Goal: Task Accomplishment & Management: Manage account settings

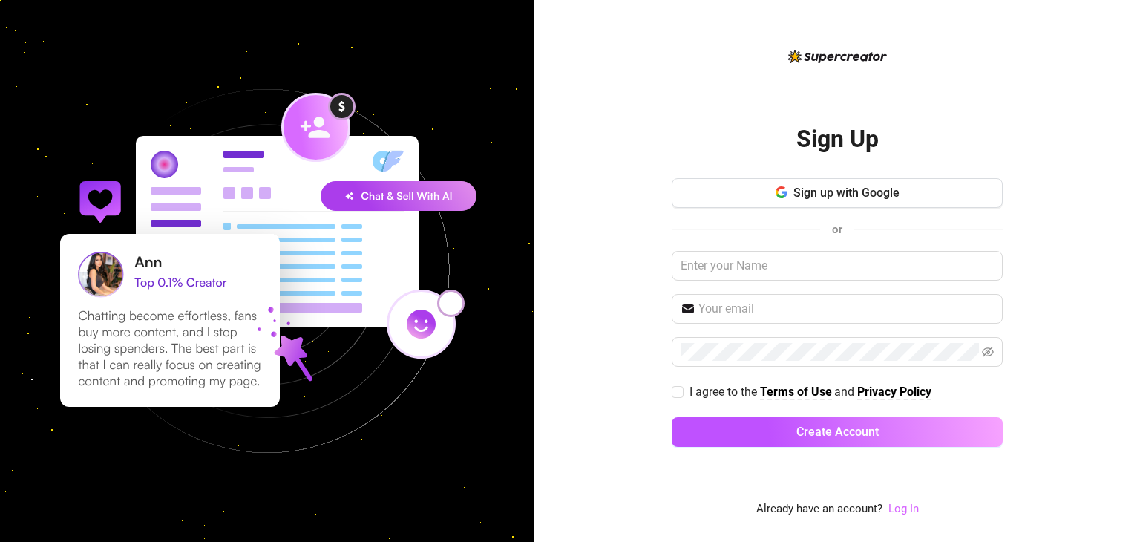
click at [911, 508] on link "Log In" at bounding box center [903, 508] width 30 height 13
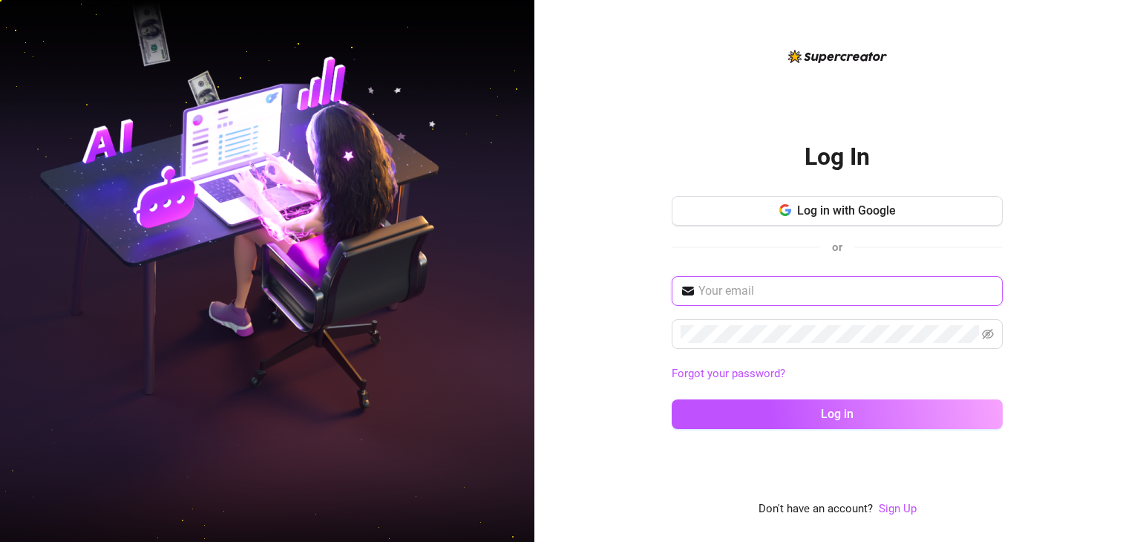
type input "[EMAIL_ADDRESS][DOMAIN_NAME]"
click at [956, 301] on span "[EMAIL_ADDRESS][DOMAIN_NAME]" at bounding box center [837, 291] width 331 height 30
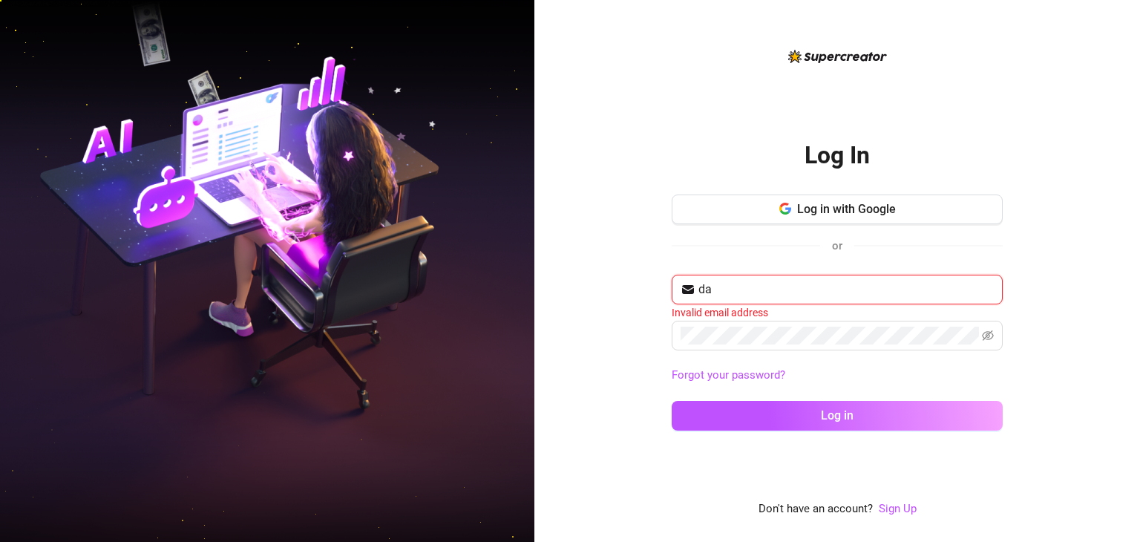
type input "[EMAIL_ADDRESS][PERSON_NAME][DOMAIN_NAME]"
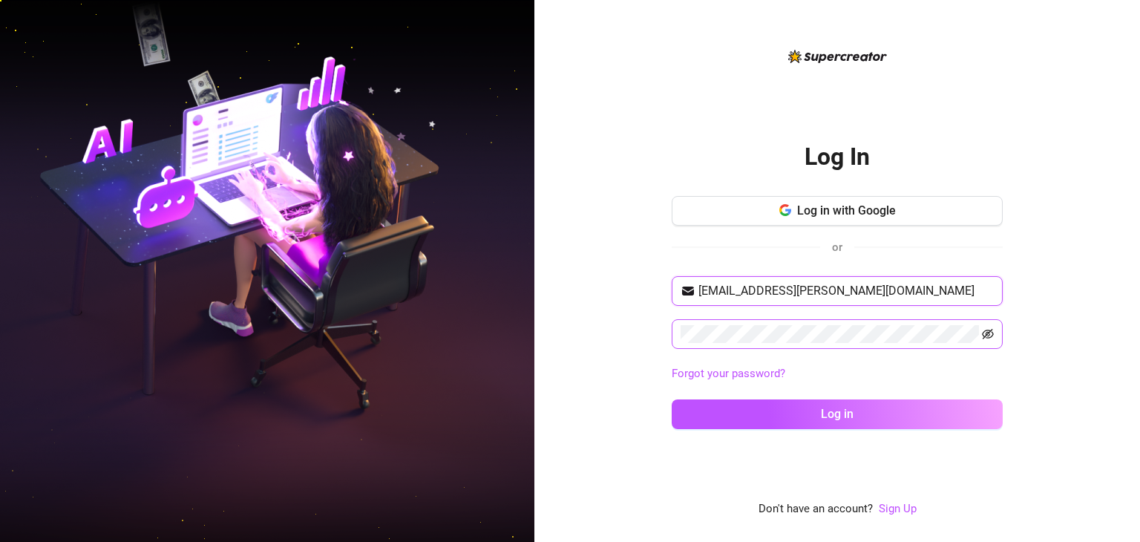
click at [984, 328] on icon "eye-invisible" at bounding box center [988, 334] width 12 height 12
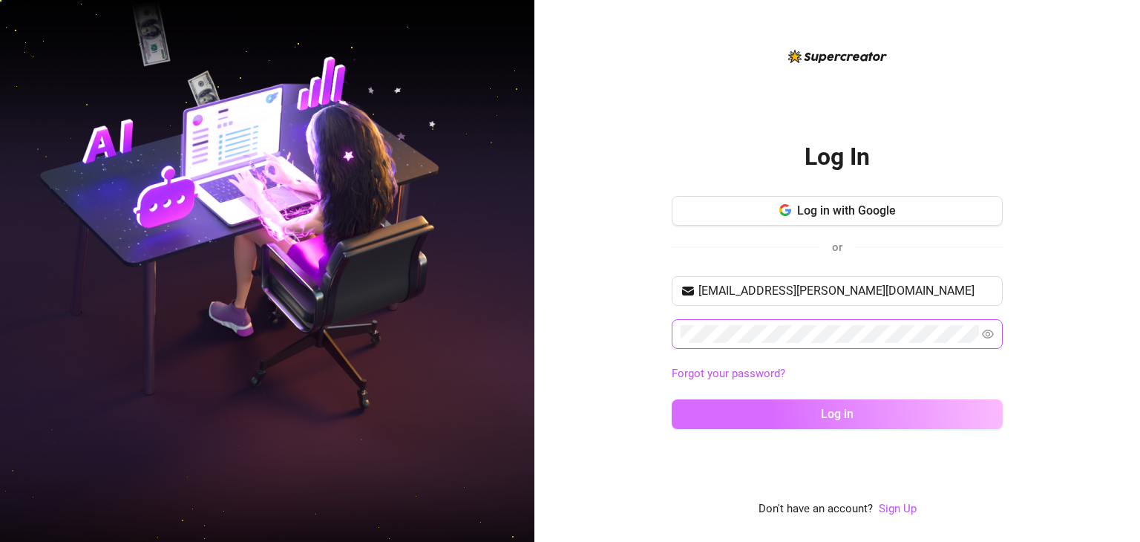
click at [707, 400] on button "Log in" at bounding box center [837, 414] width 331 height 30
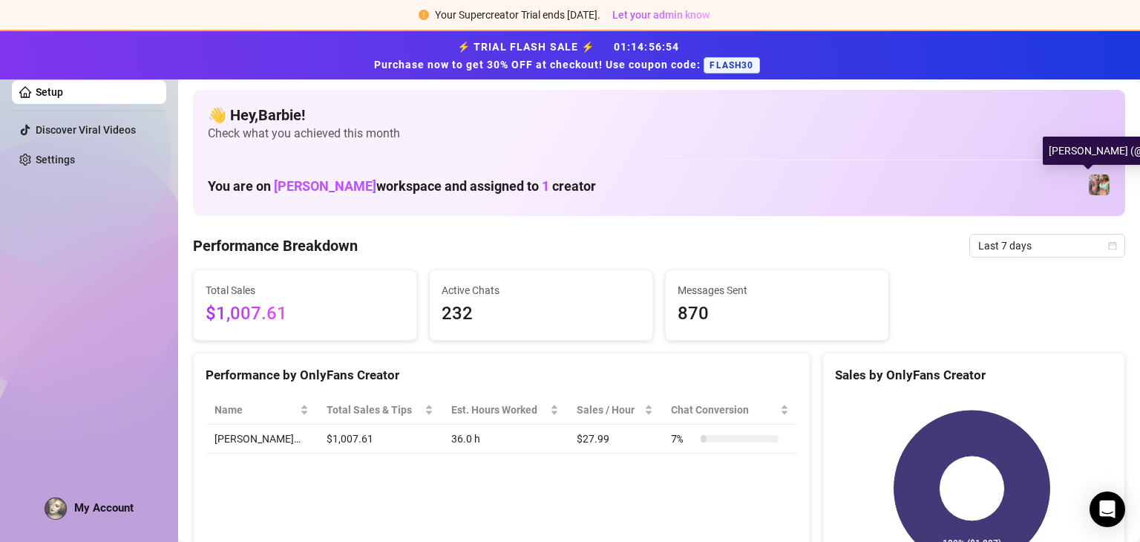
click at [1089, 191] on img at bounding box center [1099, 184] width 21 height 21
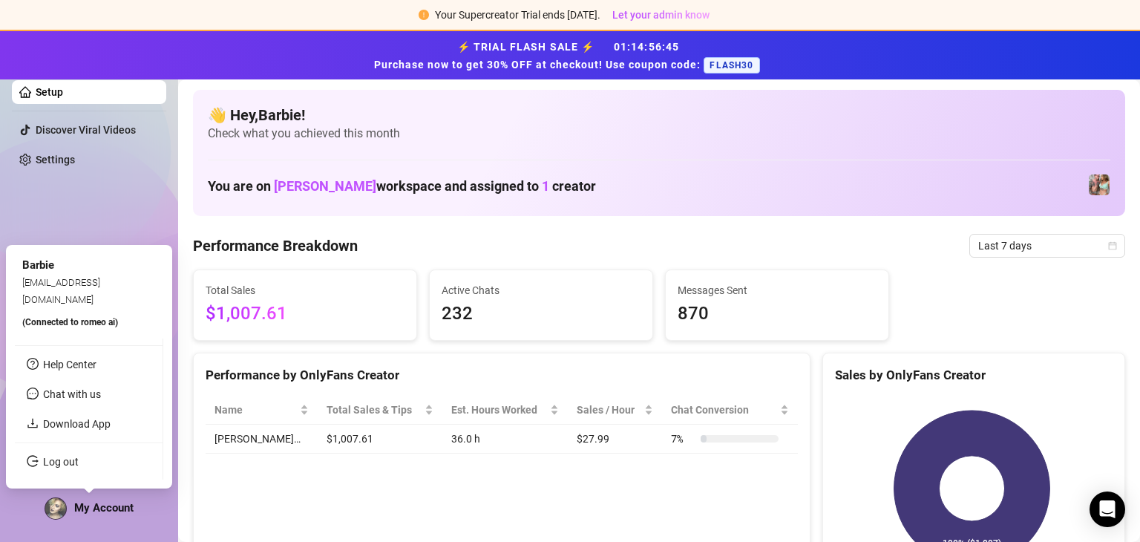
click at [50, 275] on div "benstephenson.romeo@gmail.com" at bounding box center [89, 290] width 134 height 33
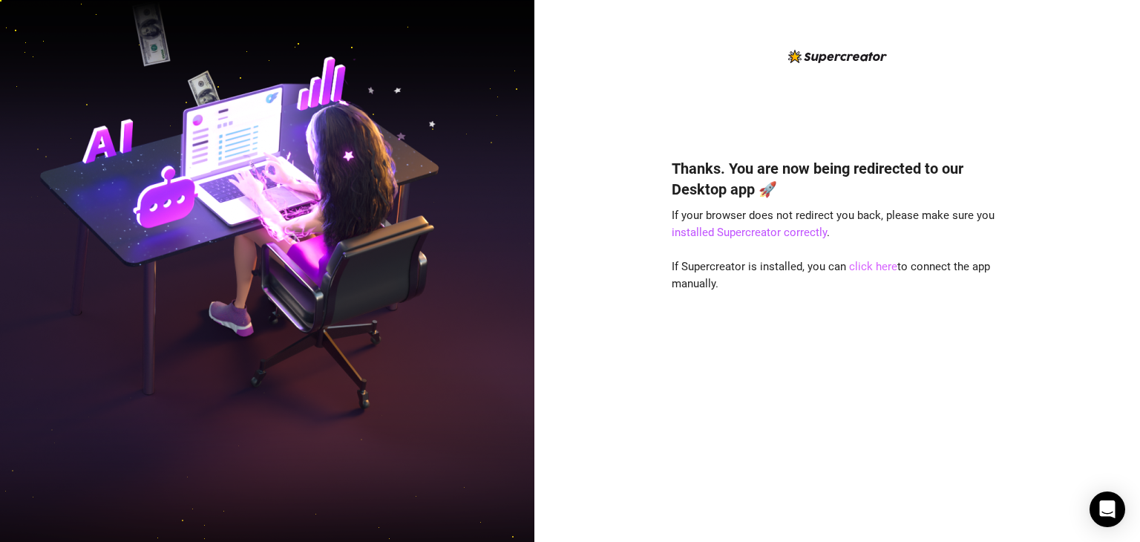
click at [866, 268] on link "click here" at bounding box center [873, 266] width 48 height 13
